Goal: Task Accomplishment & Management: Use online tool/utility

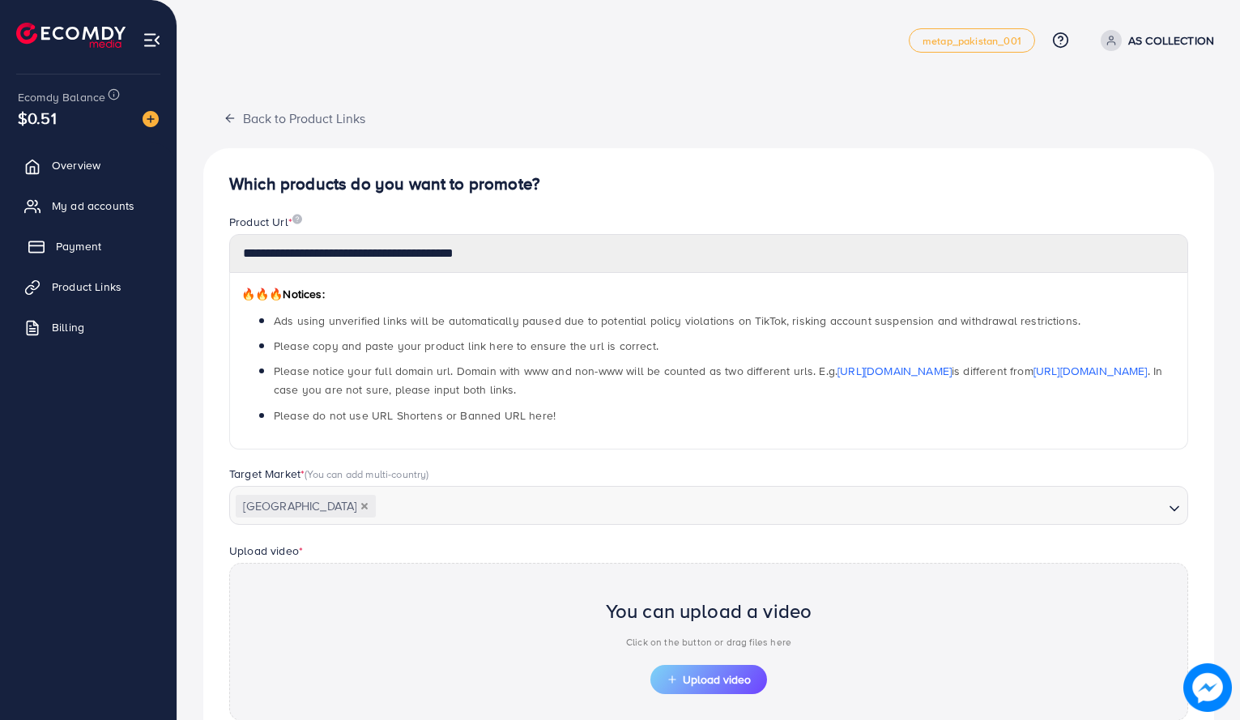
scroll to position [369, 0]
click at [117, 191] on link "My ad accounts" at bounding box center [88, 205] width 152 height 32
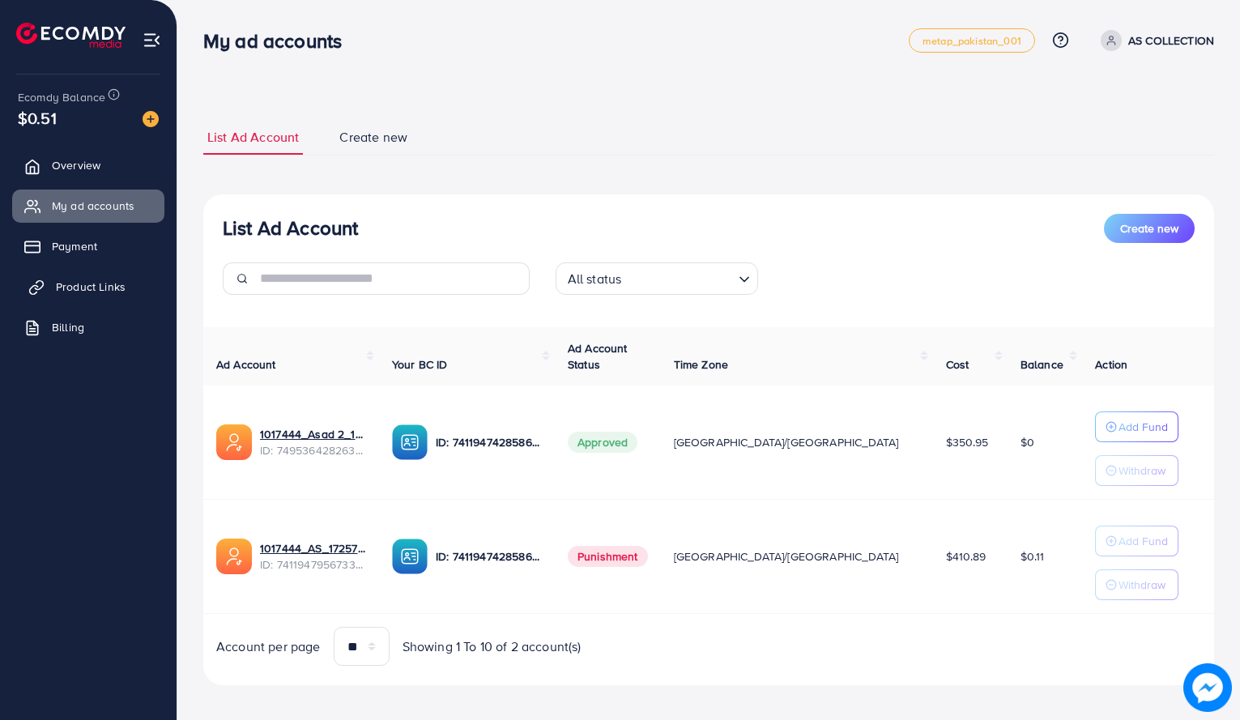
click at [104, 287] on span "Product Links" at bounding box center [91, 287] width 70 height 16
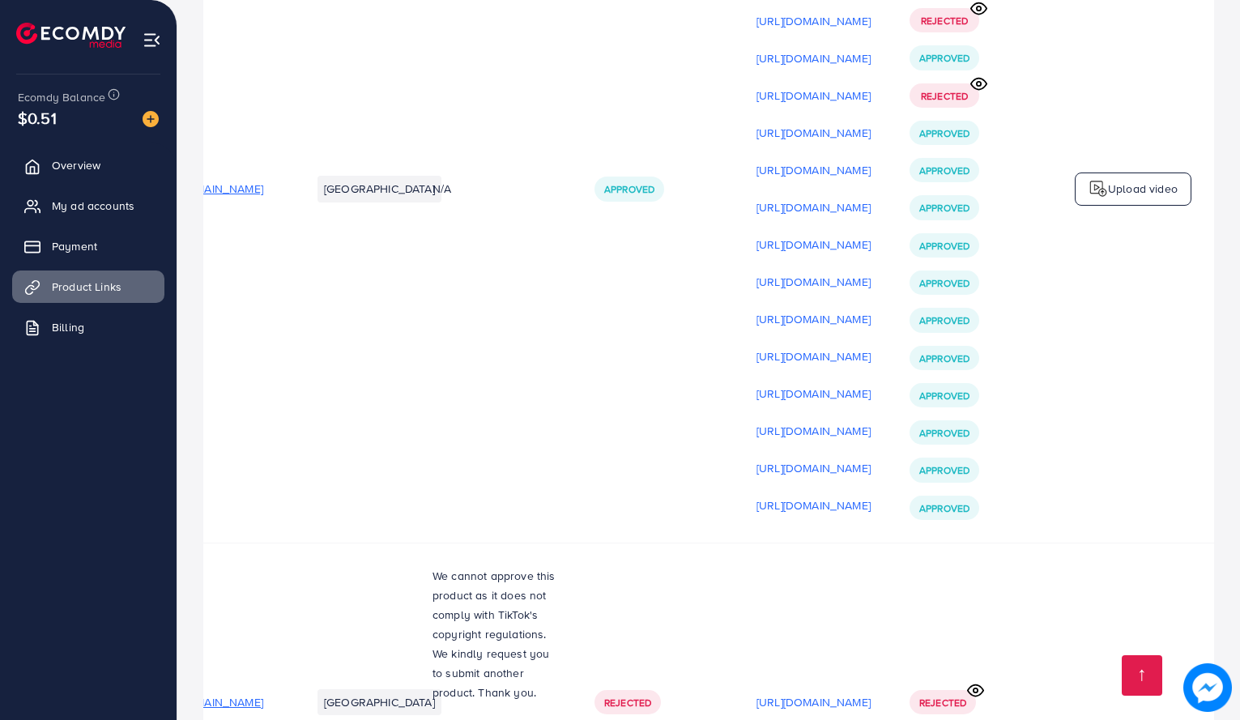
scroll to position [0, 272]
click at [1120, 179] on p "Upload video" at bounding box center [1143, 188] width 70 height 19
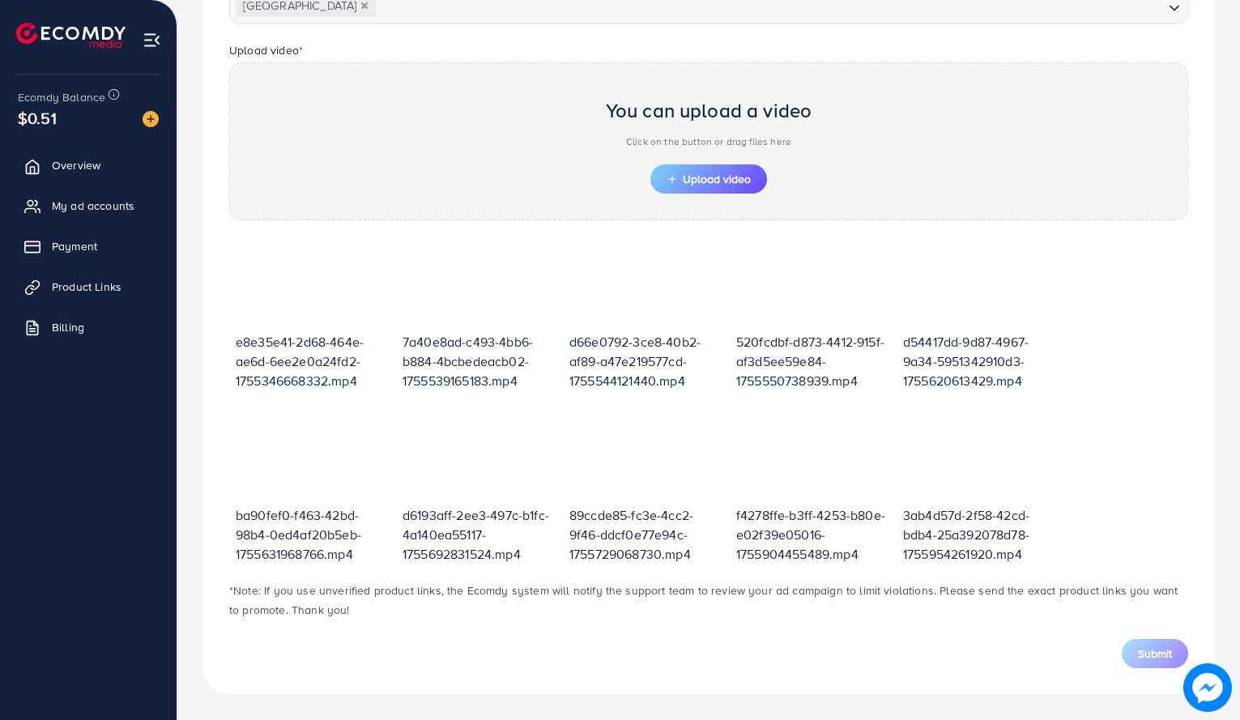
scroll to position [369, 0]
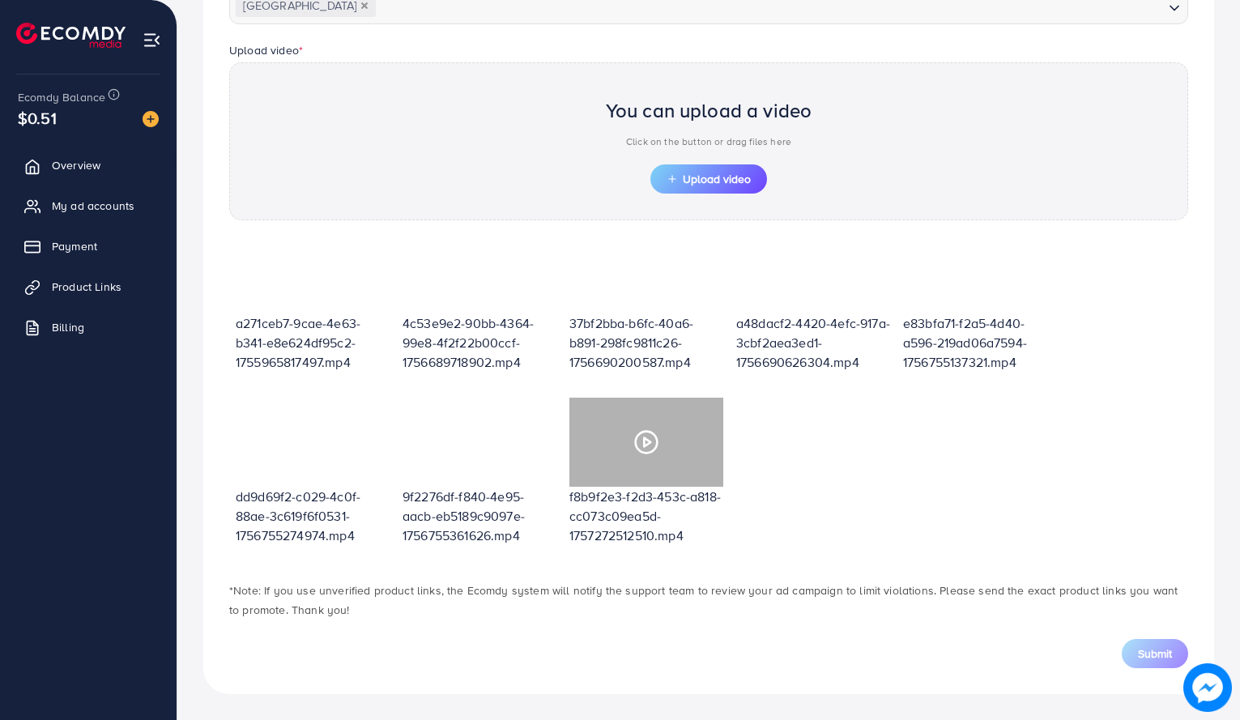
click at [656, 435] on circle at bounding box center [647, 442] width 22 height 22
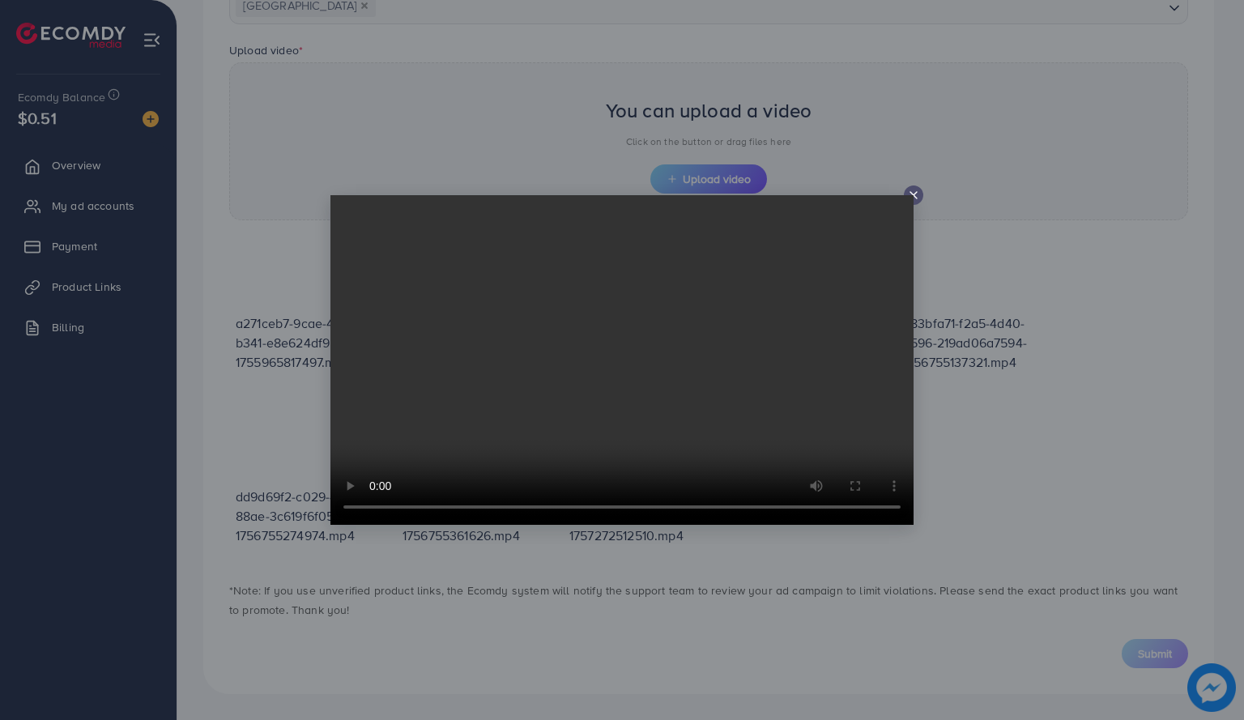
click at [909, 196] on video at bounding box center [621, 360] width 583 height 330
click at [914, 192] on icon at bounding box center [913, 195] width 13 height 13
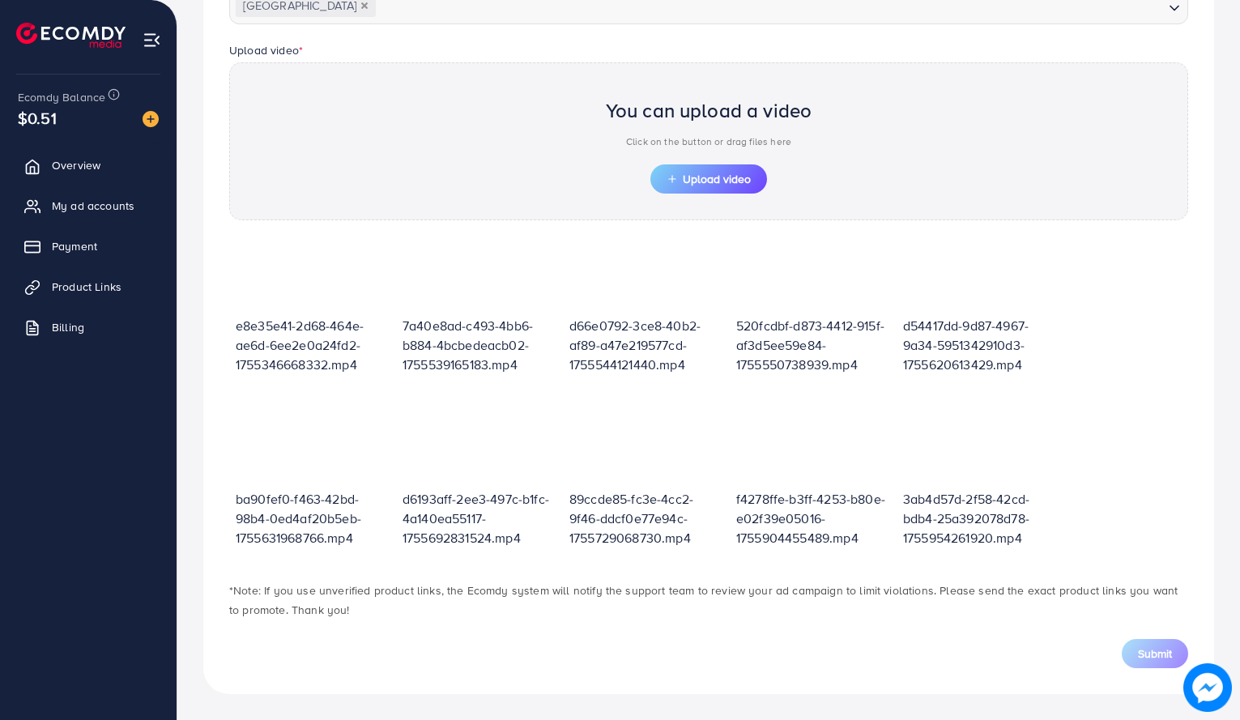
scroll to position [0, 0]
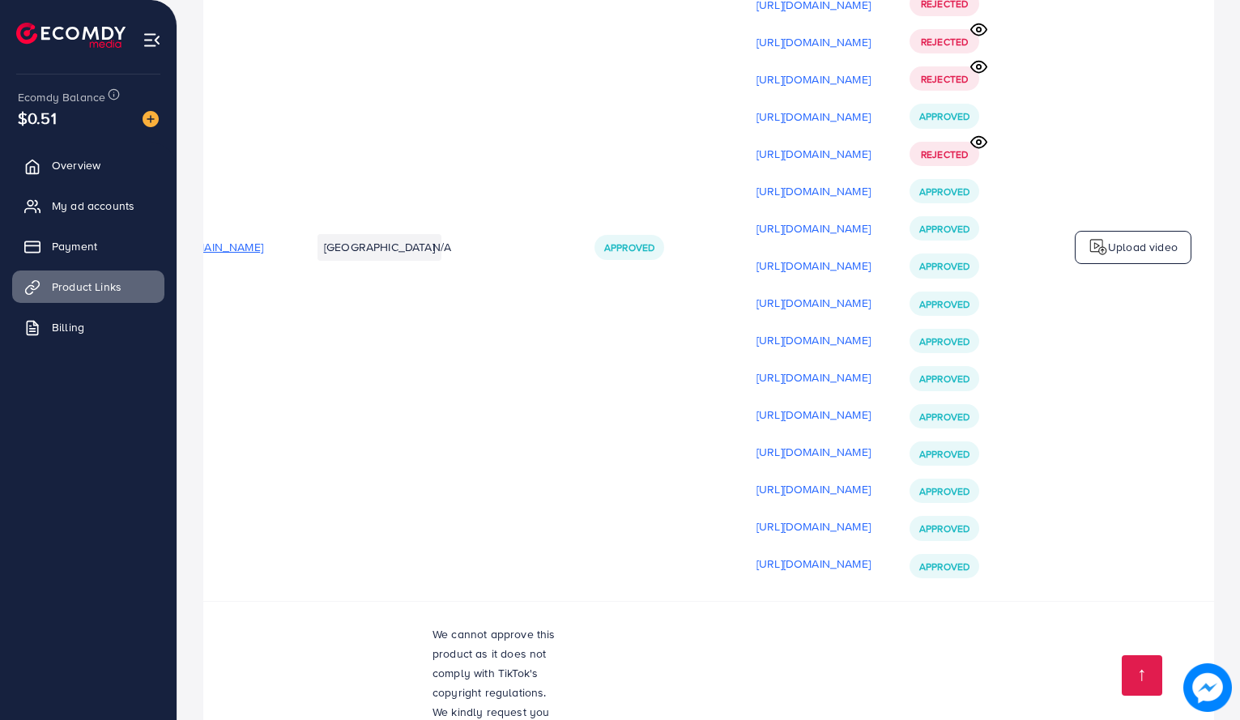
scroll to position [3403, 0]
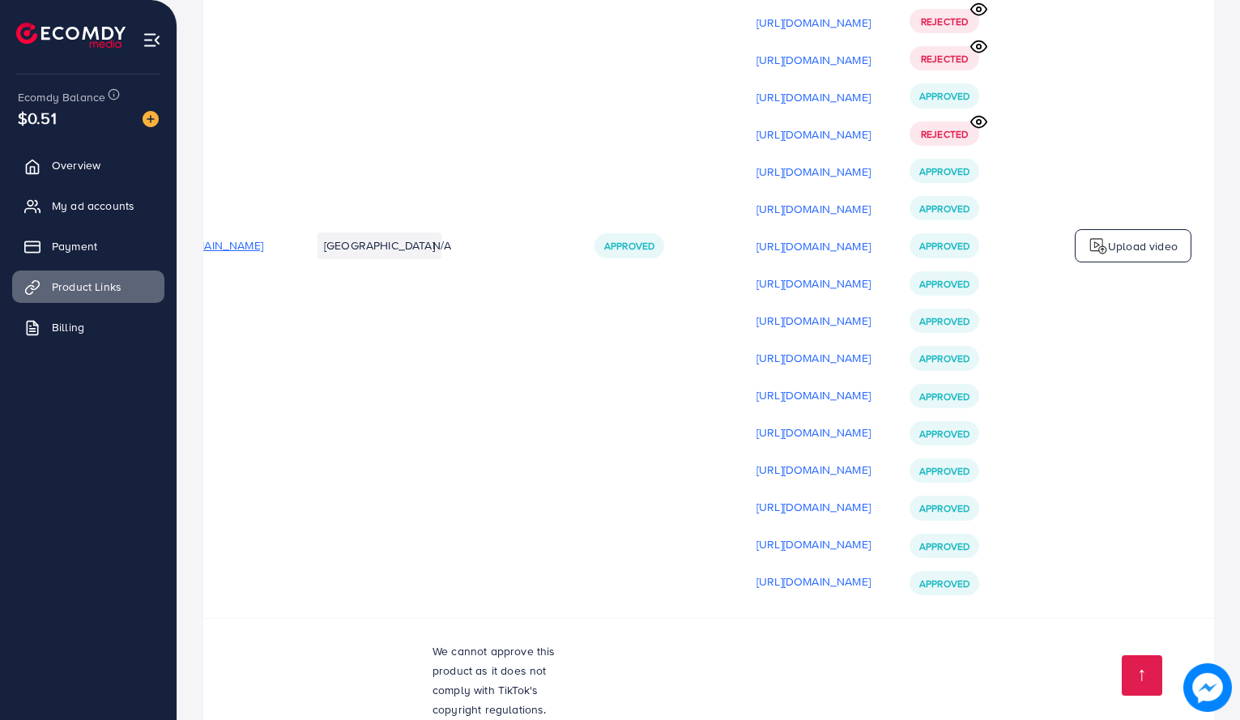
scroll to position [3445, 0]
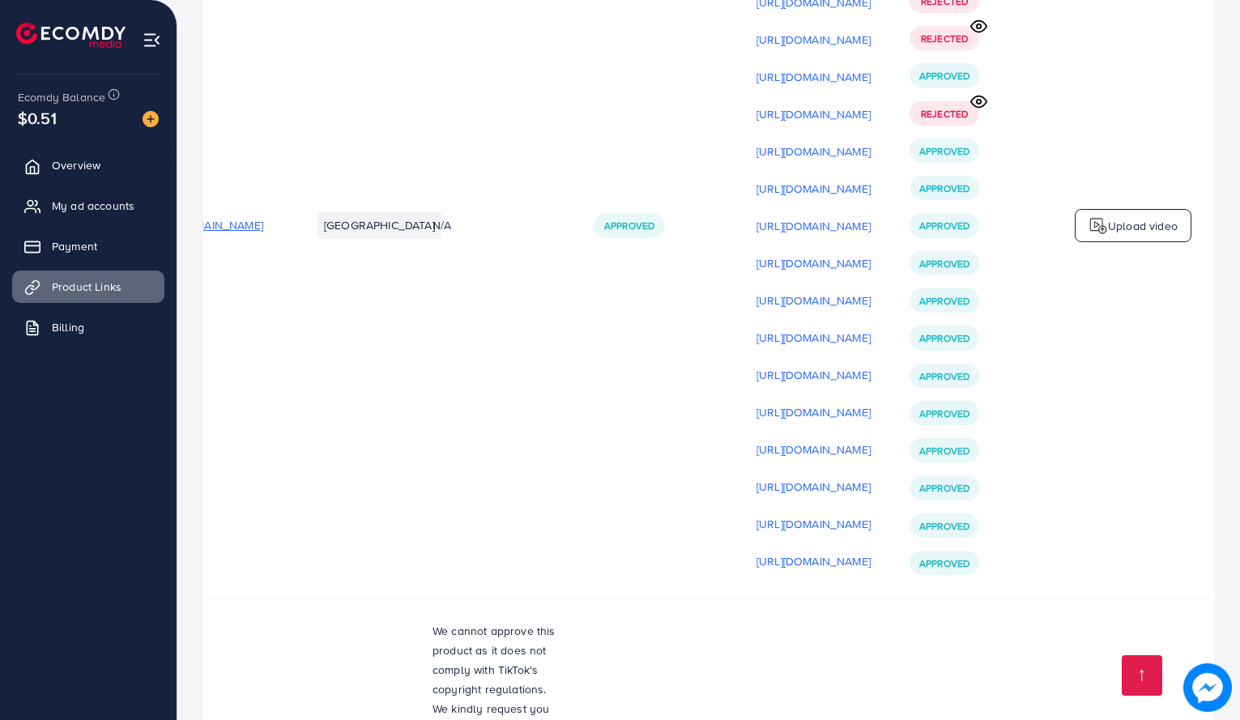
click at [1110, 216] on p "Upload video" at bounding box center [1143, 225] width 70 height 19
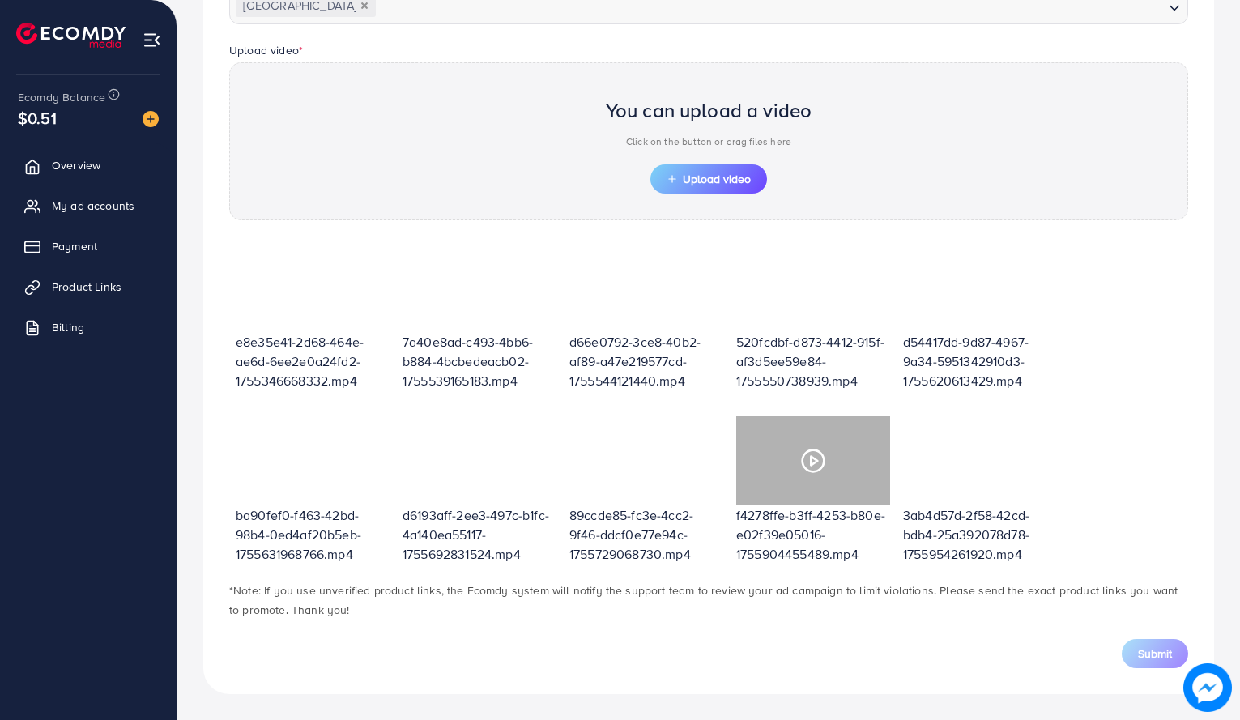
click at [830, 470] on div at bounding box center [813, 460] width 154 height 89
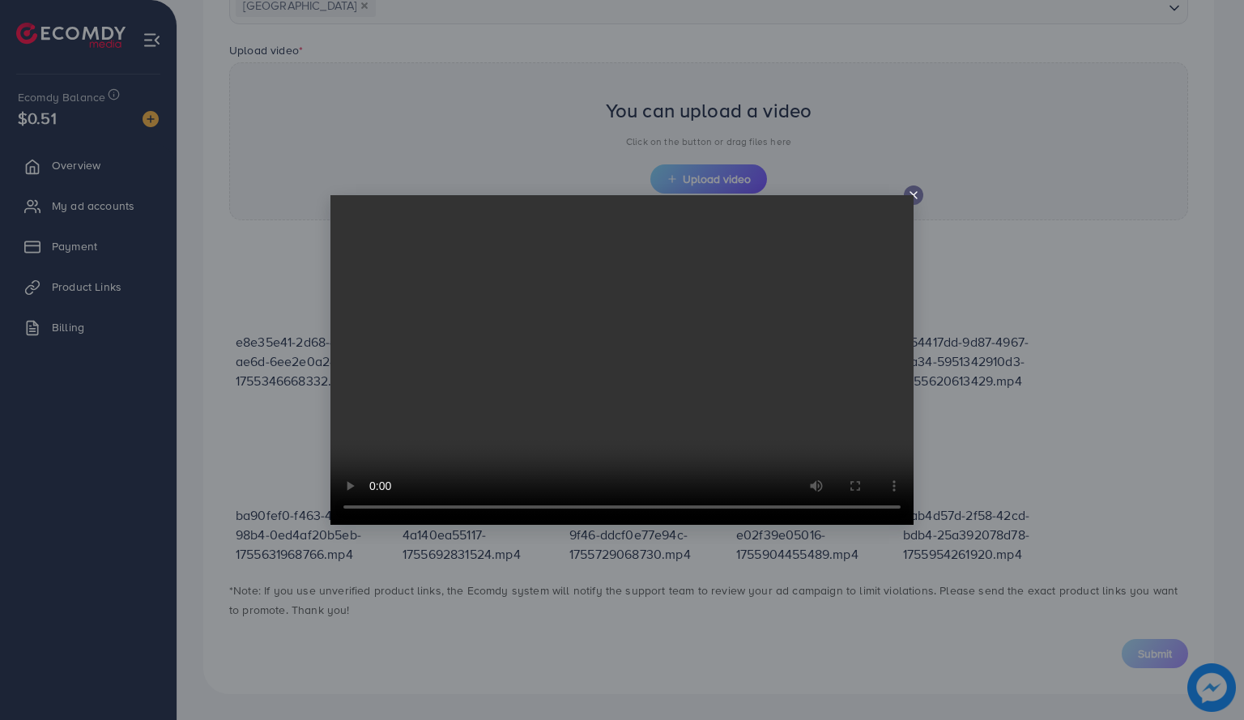
click at [912, 198] on video at bounding box center [621, 360] width 583 height 330
click at [910, 197] on video at bounding box center [621, 360] width 583 height 330
click at [913, 194] on icon at bounding box center [913, 195] width 13 height 13
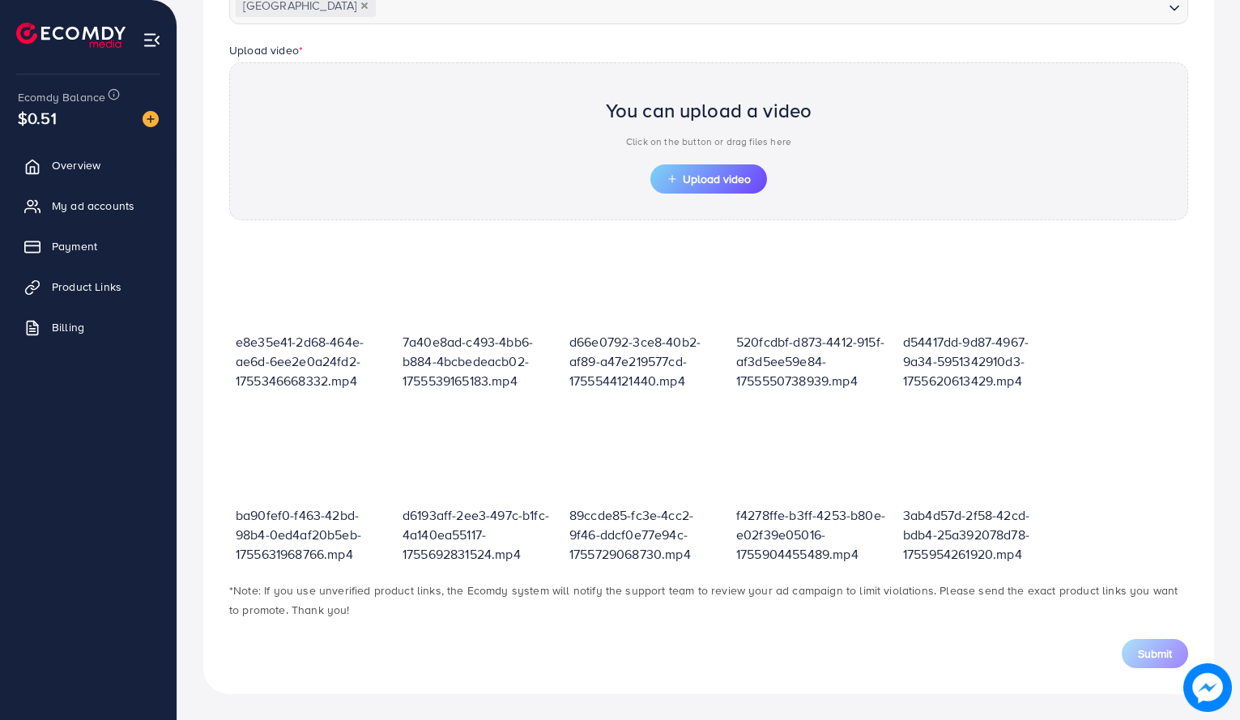
scroll to position [369, 0]
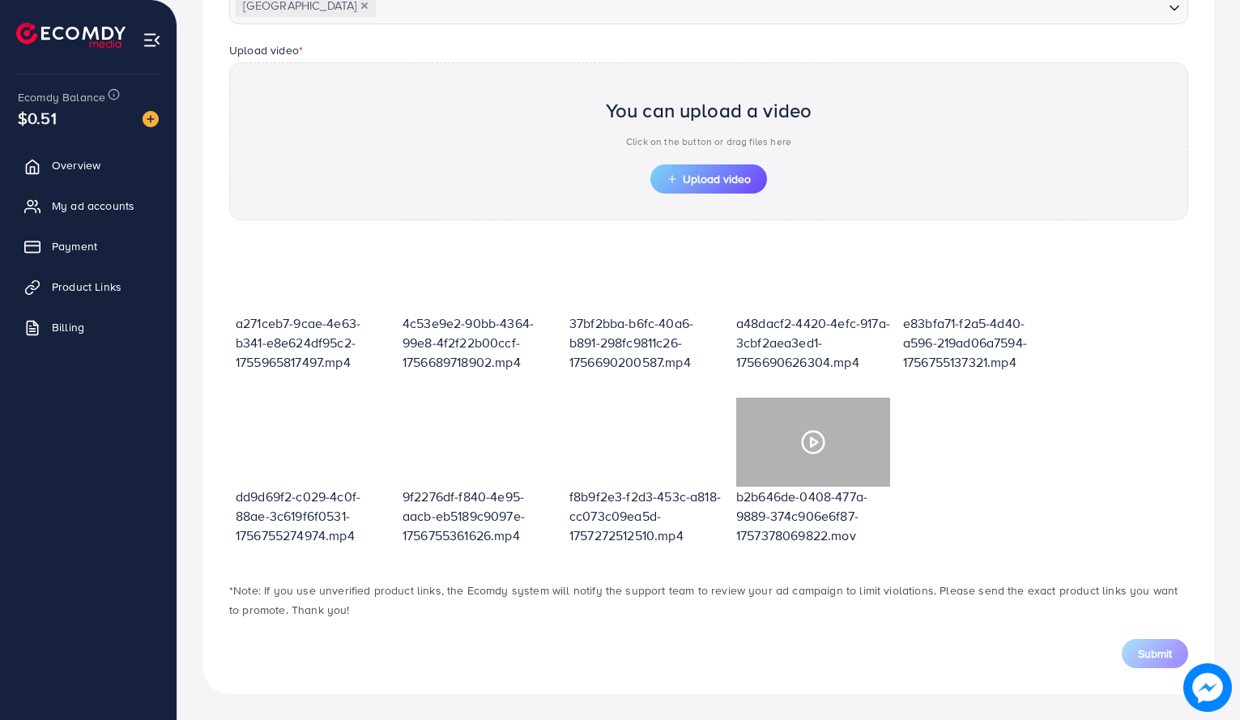
click at [815, 432] on icon at bounding box center [813, 442] width 26 height 26
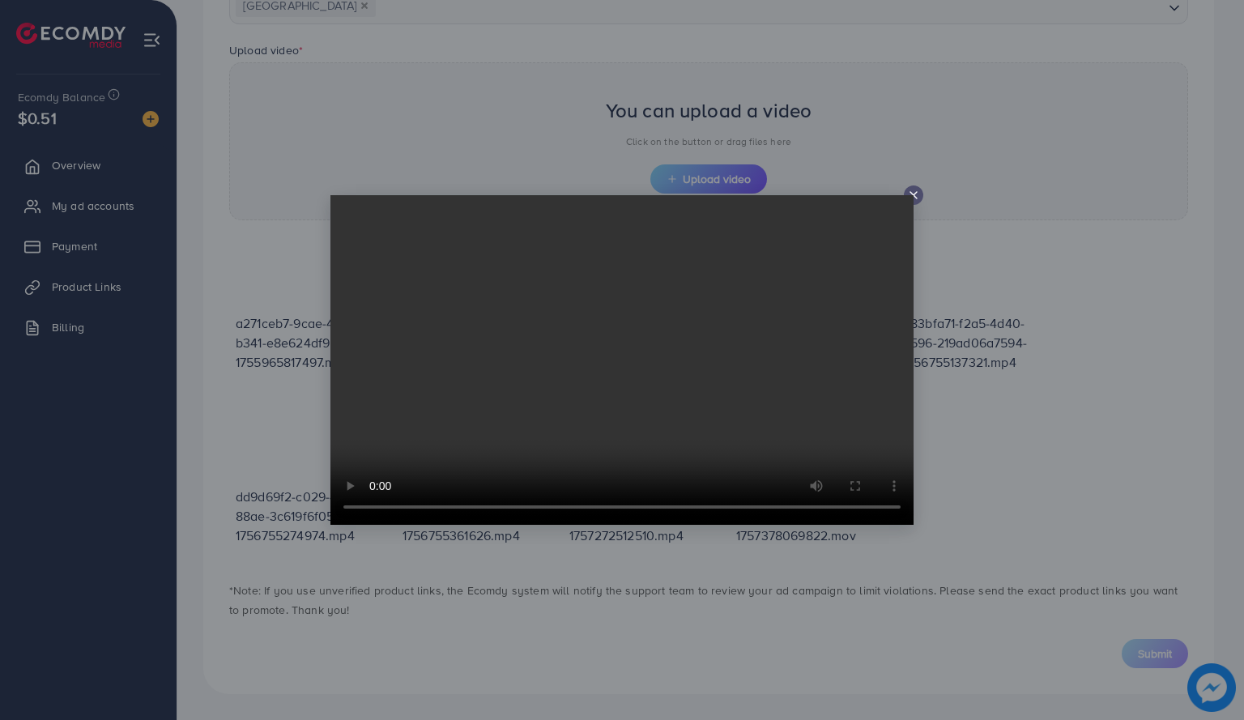
click at [912, 192] on icon at bounding box center [913, 195] width 13 height 13
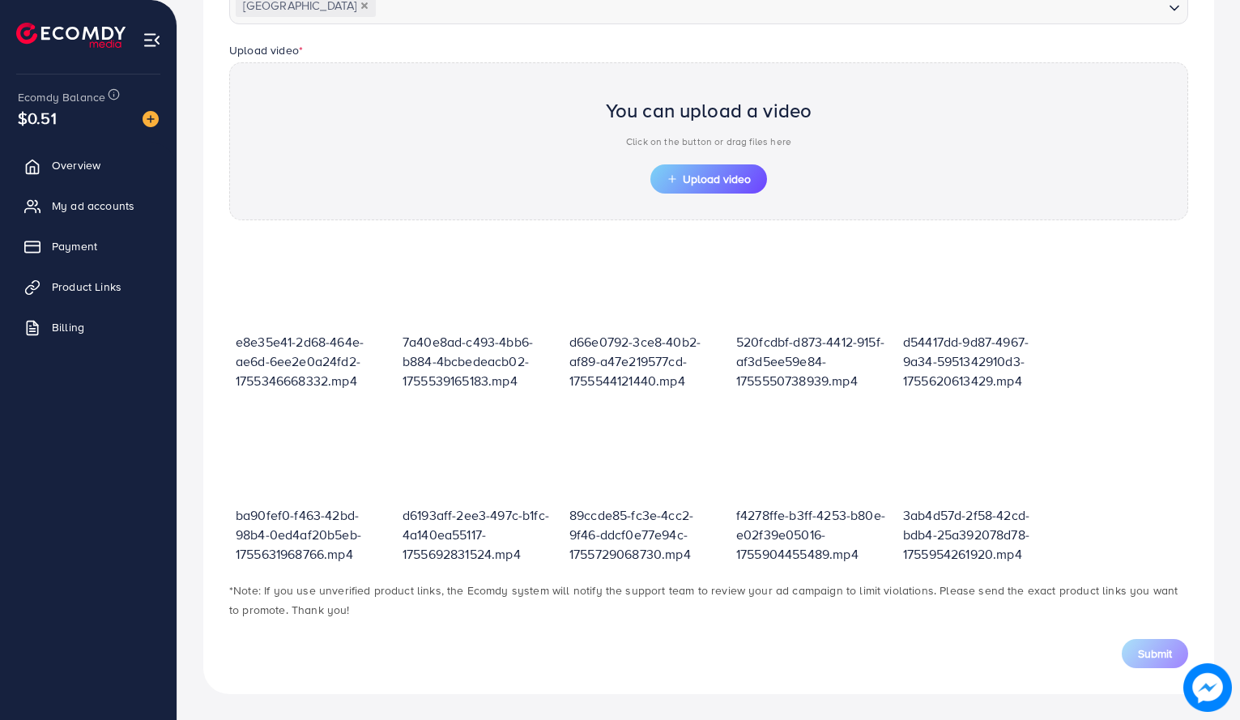
scroll to position [0, 0]
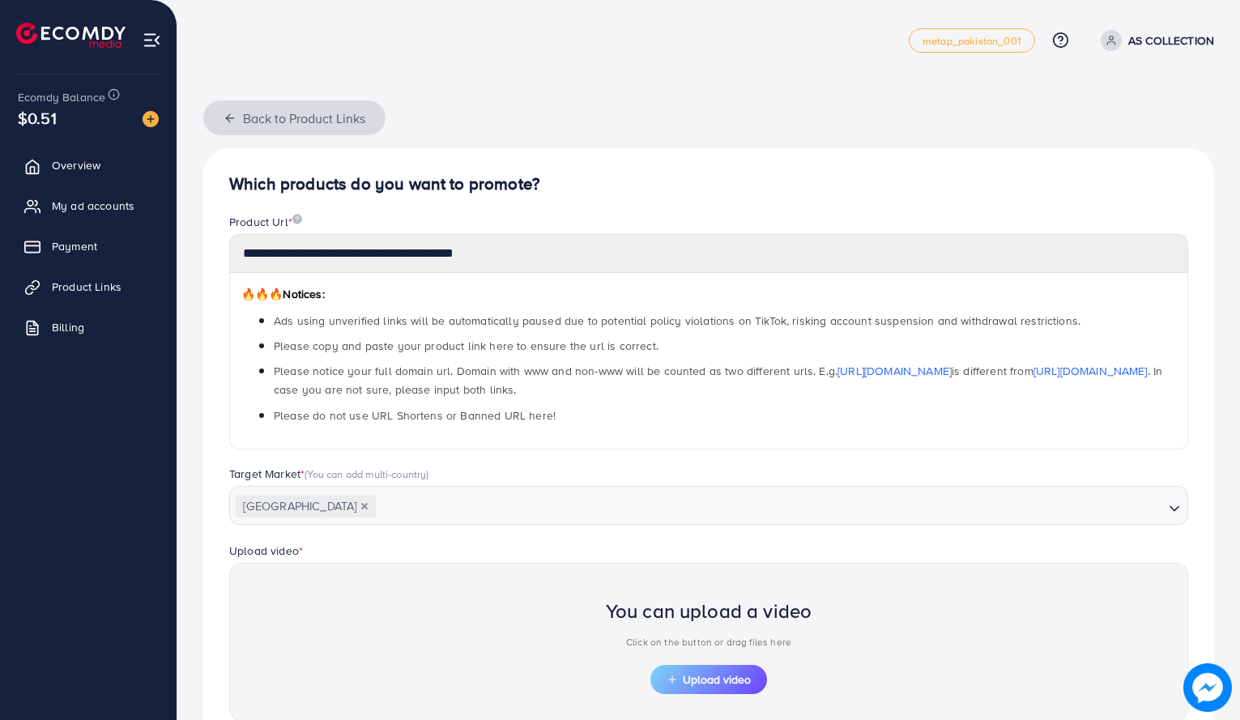
click at [219, 120] on button "Back to Product Links" at bounding box center [294, 117] width 182 height 35
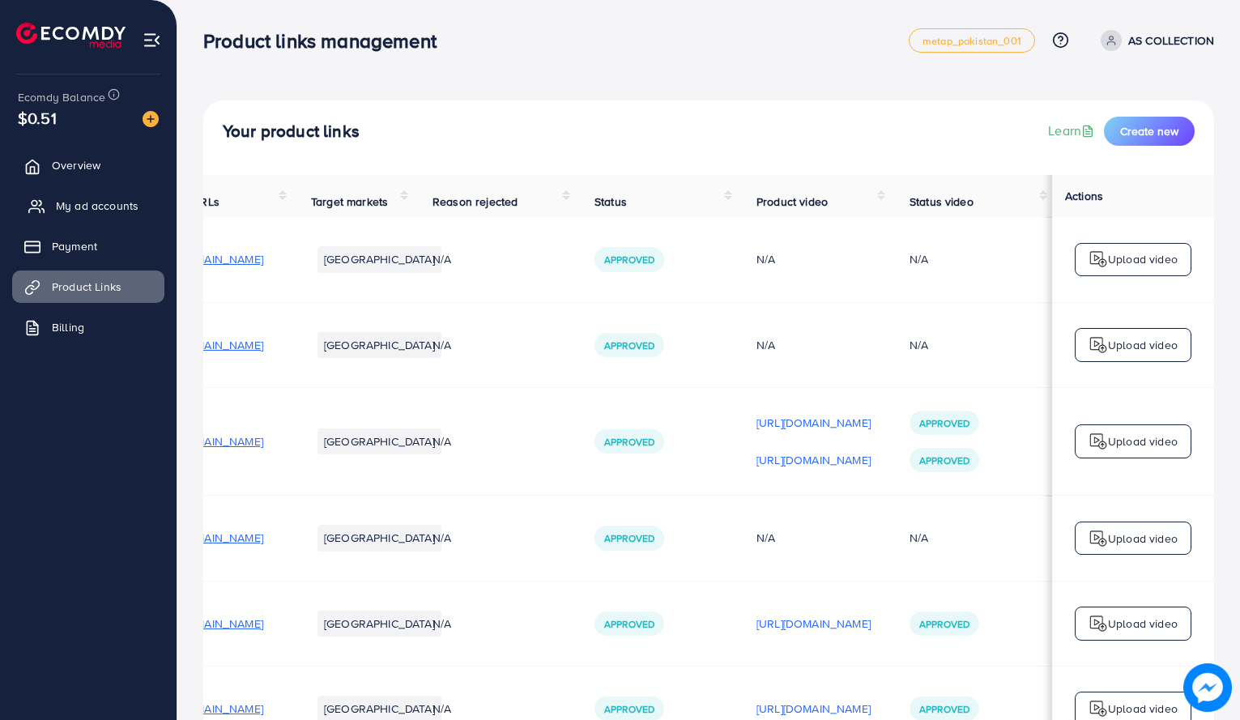
click at [110, 202] on span "My ad accounts" at bounding box center [97, 206] width 83 height 16
